Goal: Entertainment & Leisure: Browse casually

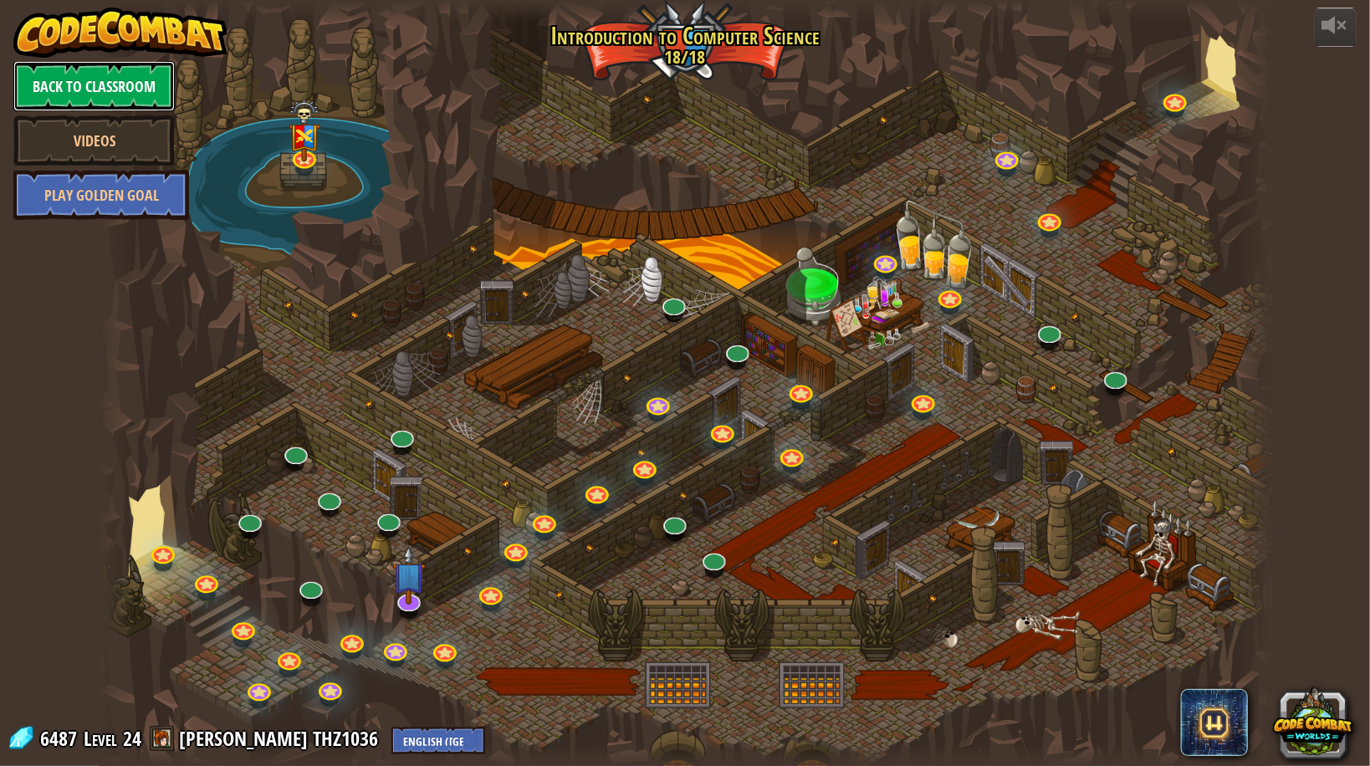
click at [114, 87] on link "Back to Classroom" at bounding box center [93, 86] width 161 height 50
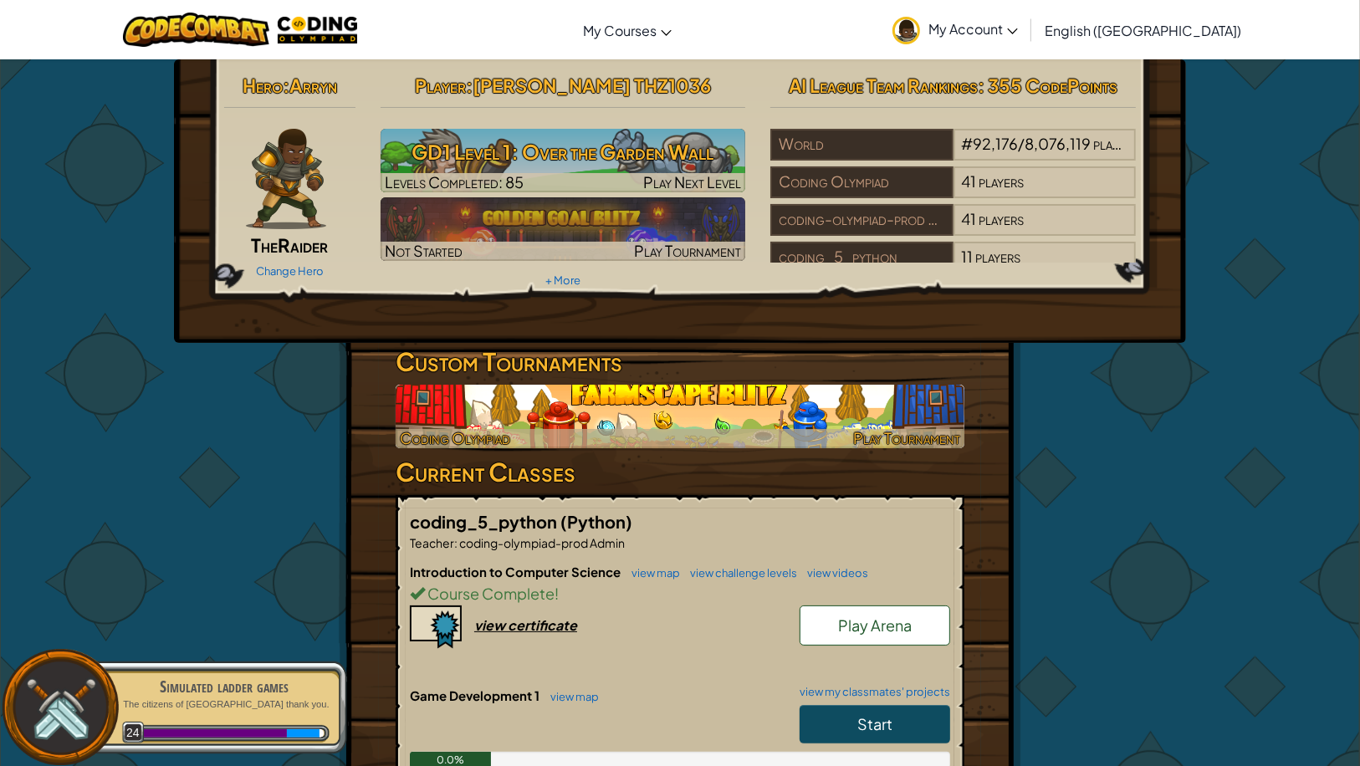
click at [932, 447] on span "Play Tournament" at bounding box center [906, 437] width 107 height 19
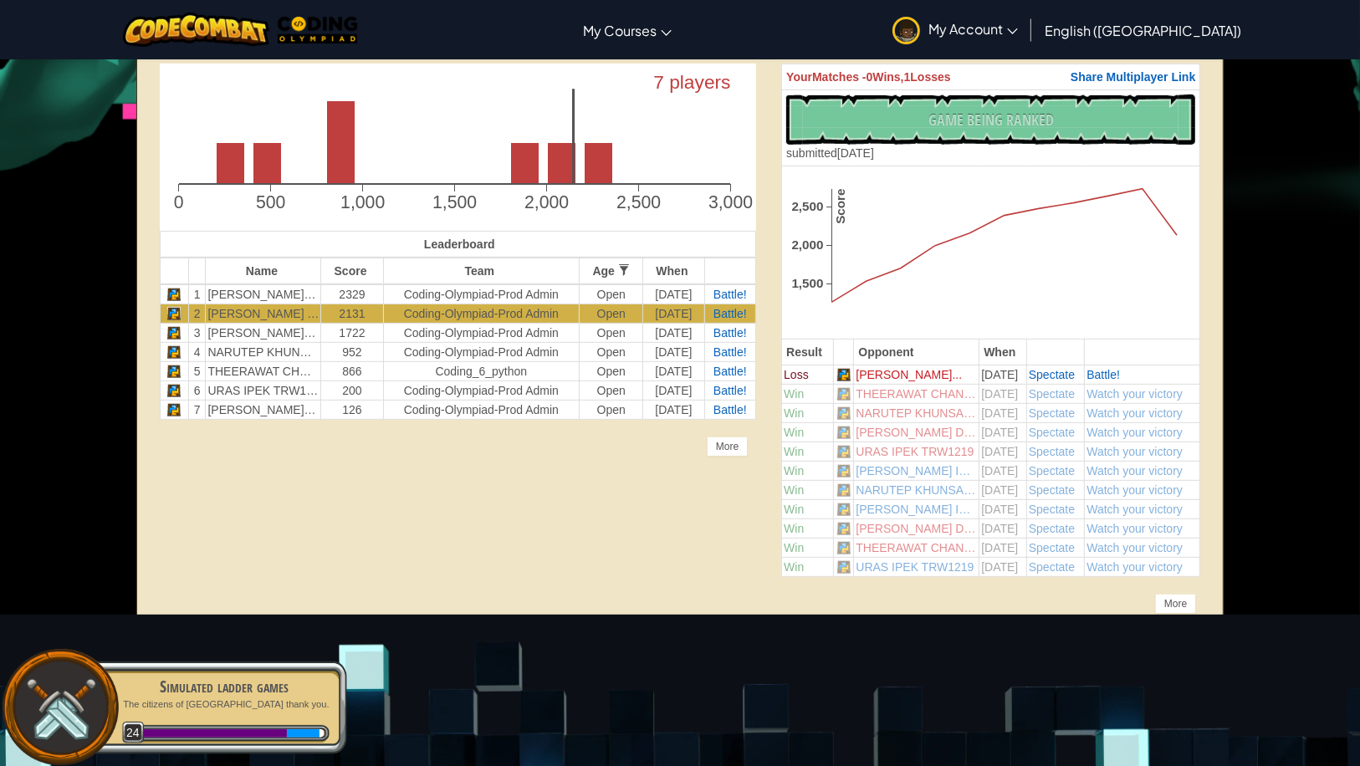
scroll to position [468, 0]
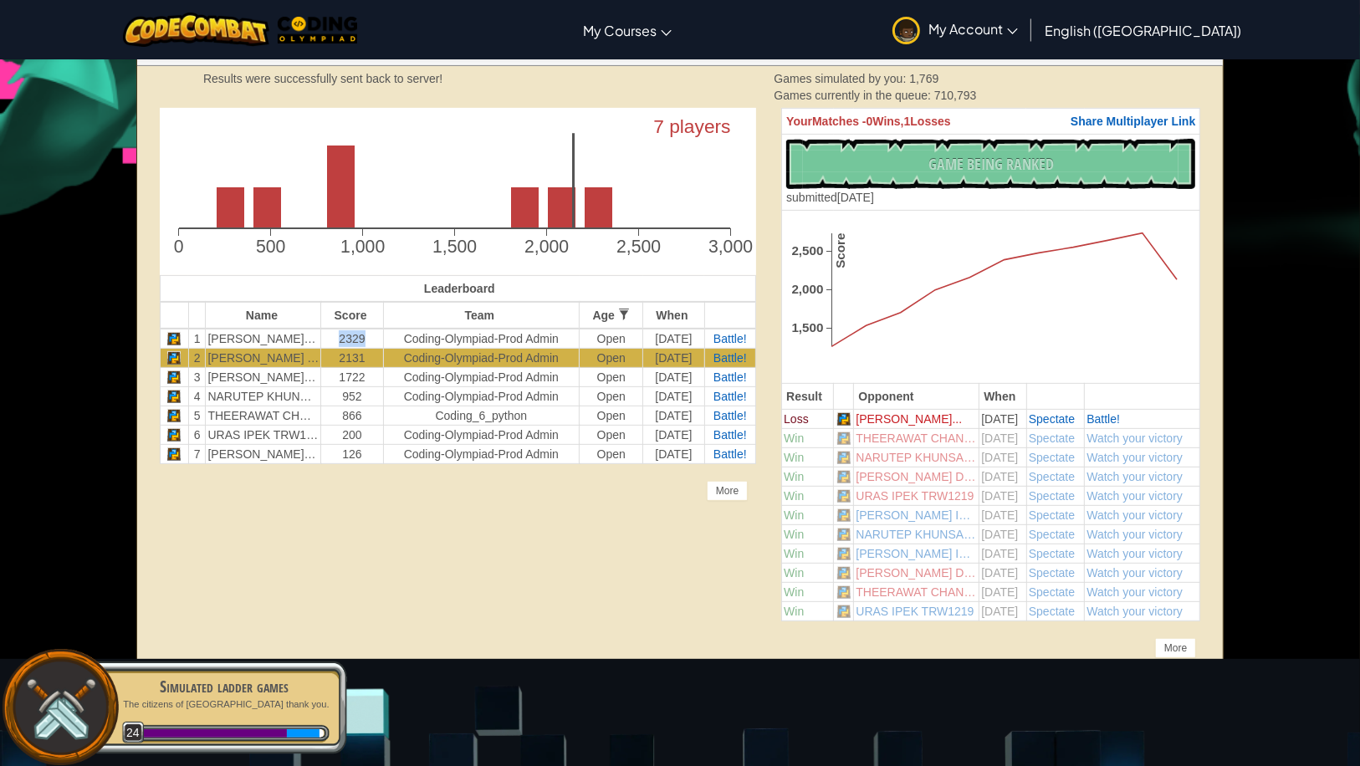
drag, startPoint x: 327, startPoint y: 334, endPoint x: 367, endPoint y: 342, distance: 41.0
click at [367, 342] on td "2329" at bounding box center [352, 339] width 62 height 20
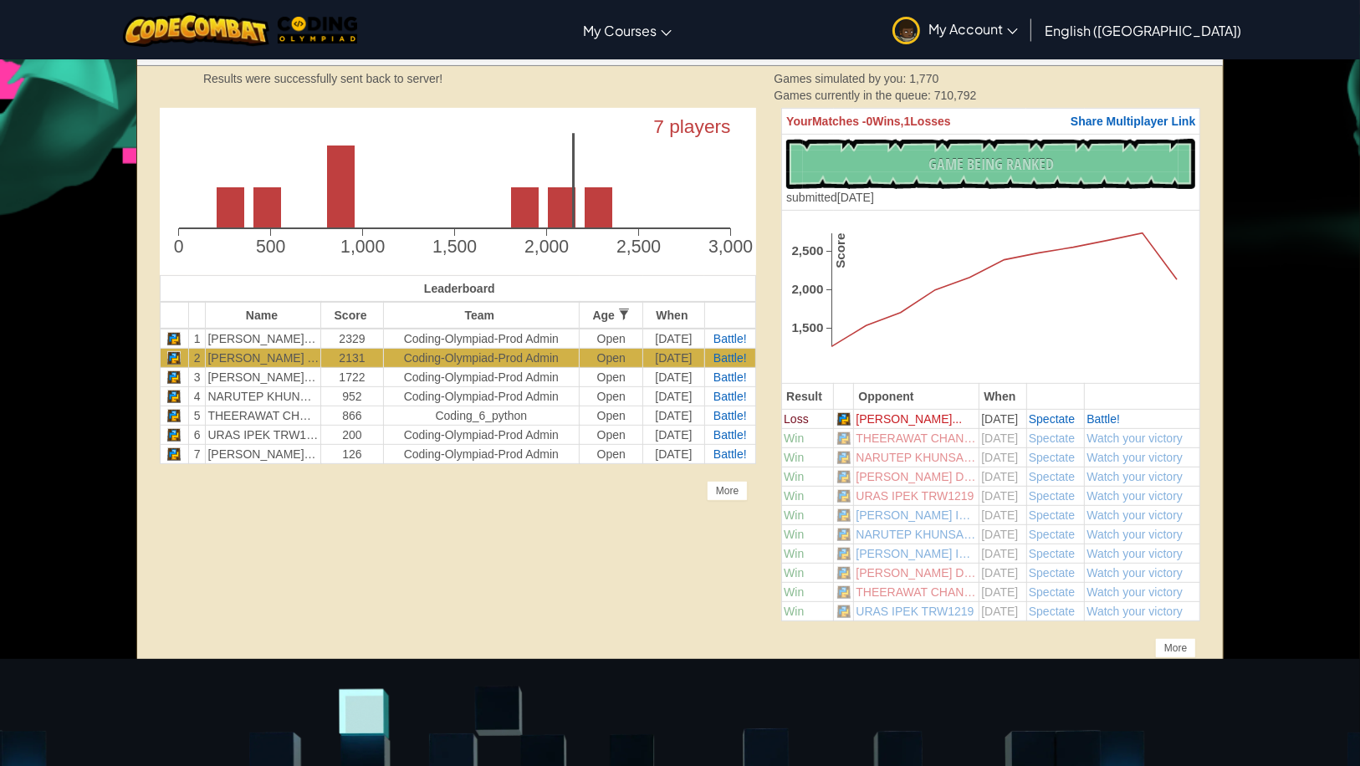
click at [386, 318] on th "Team" at bounding box center [481, 315] width 196 height 27
click at [730, 486] on div "More" at bounding box center [727, 491] width 41 height 20
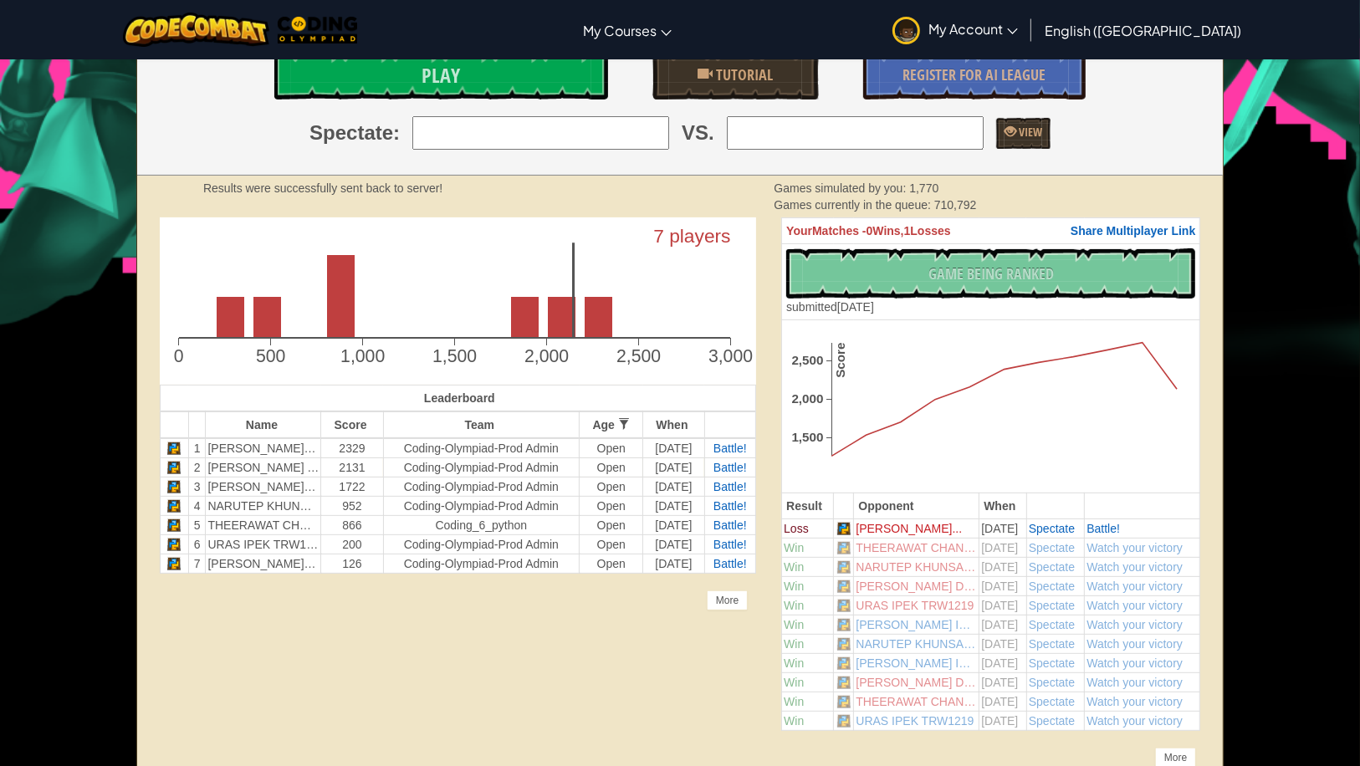
scroll to position [334, 0]
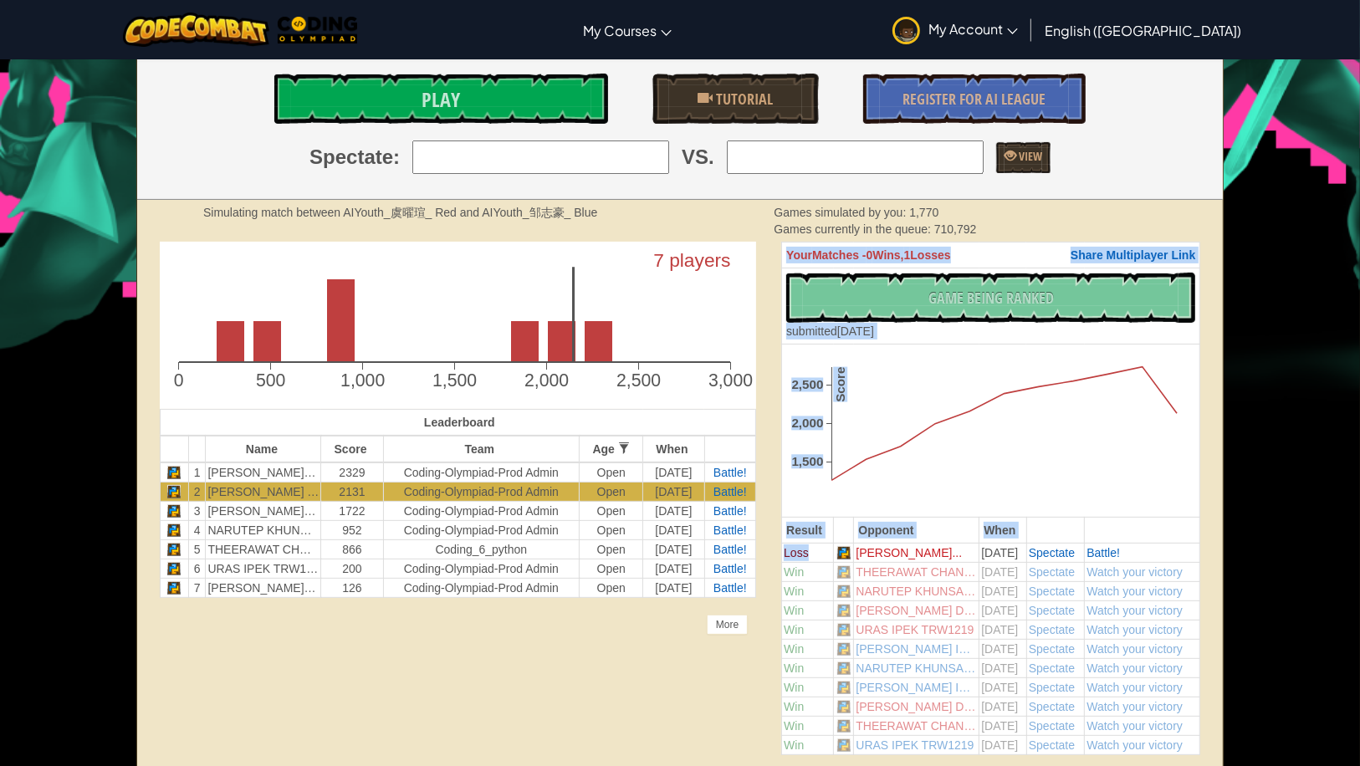
drag, startPoint x: 814, startPoint y: 557, endPoint x: 779, endPoint y: 564, distance: 34.9
click at [779, 564] on div "Your Matches - 0 Wins, 1 Losses Share Multiplayer Link No New Code to Rank Rank…" at bounding box center [991, 506] width 444 height 529
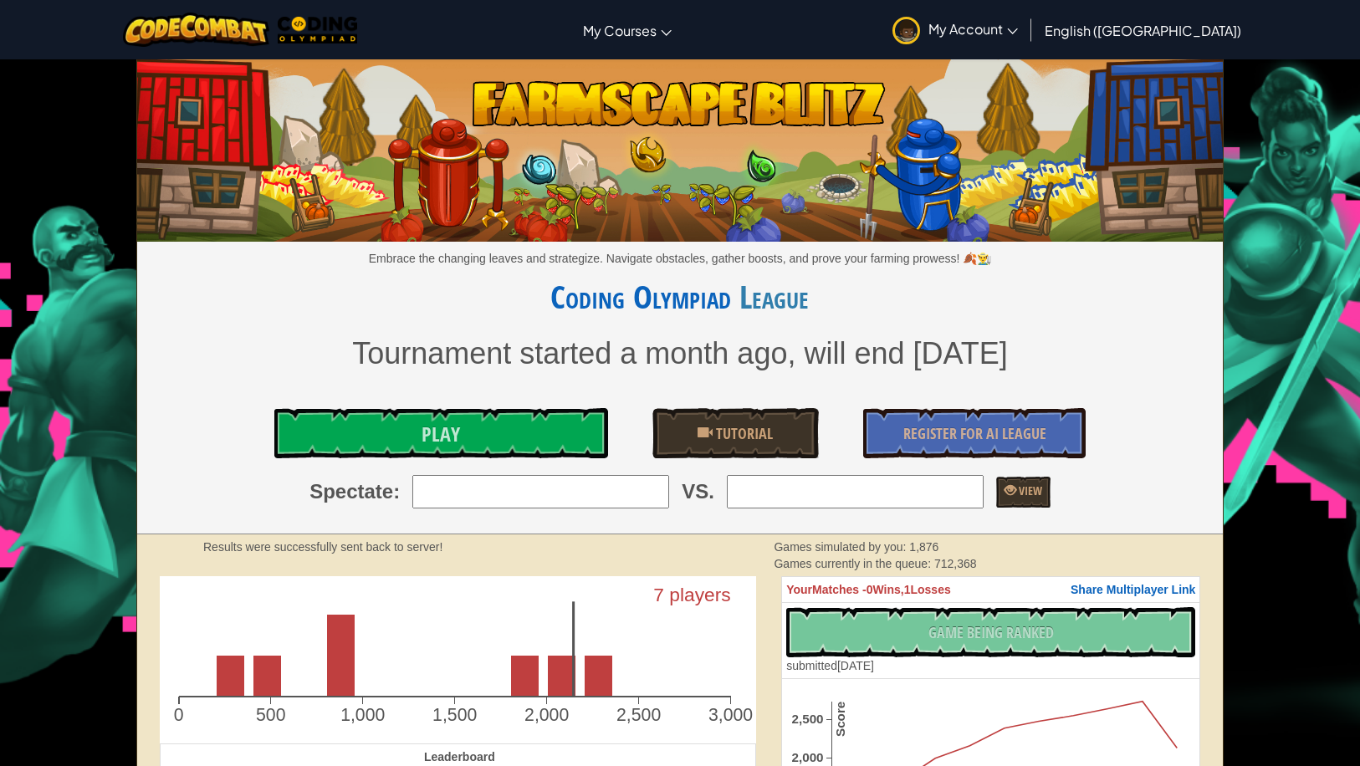
scroll to position [334, 0]
